Goal: Check status: Check status

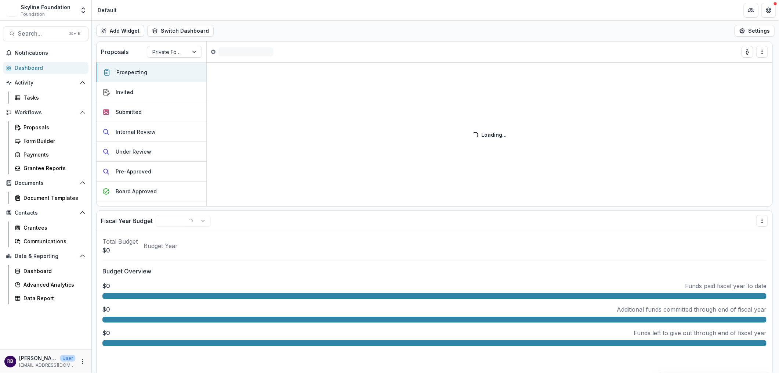
select select "******"
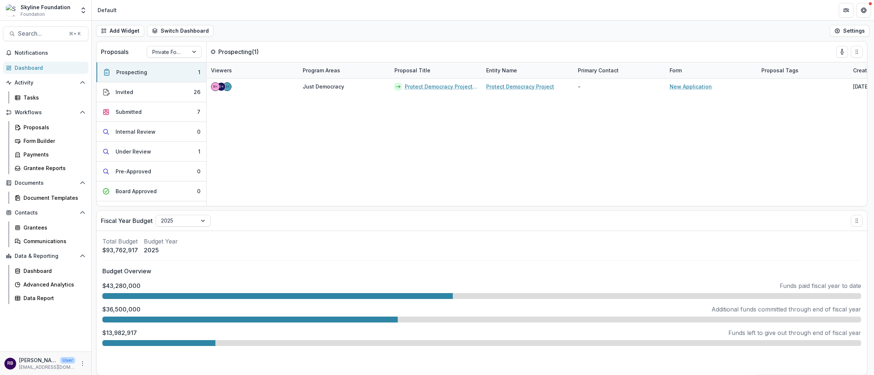
select select "******"
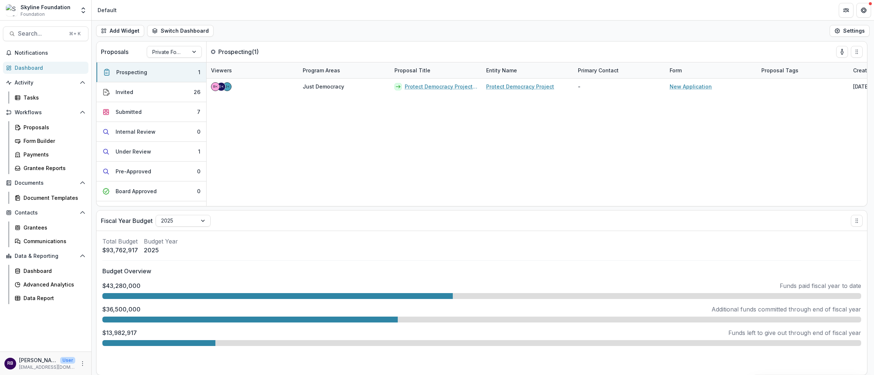
select select "******"
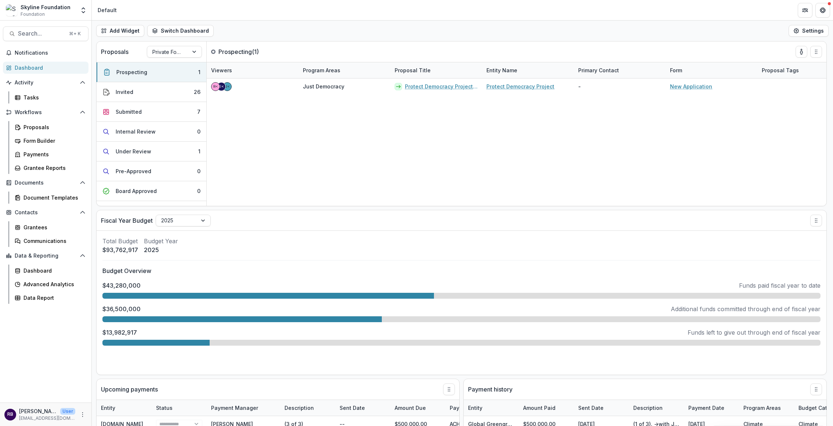
select select "******"
